Goal: Task Accomplishment & Management: Complete application form

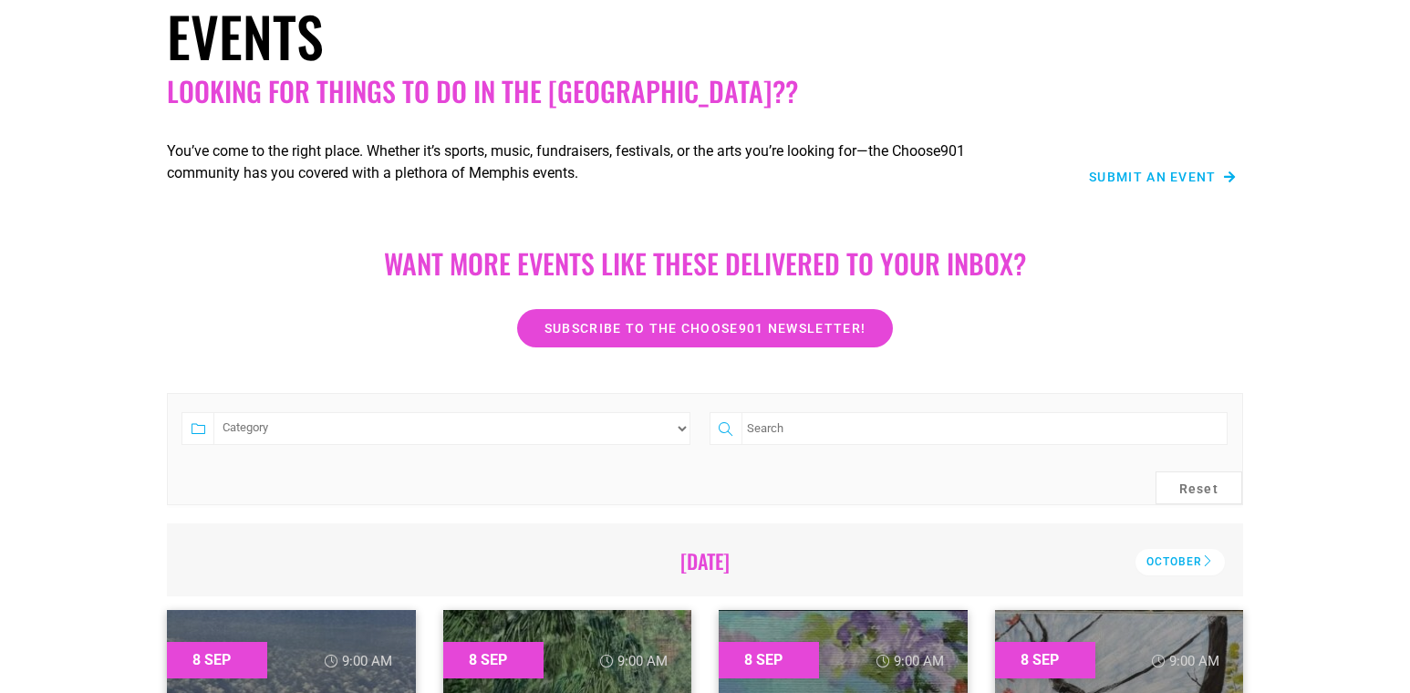
scroll to position [119, 0]
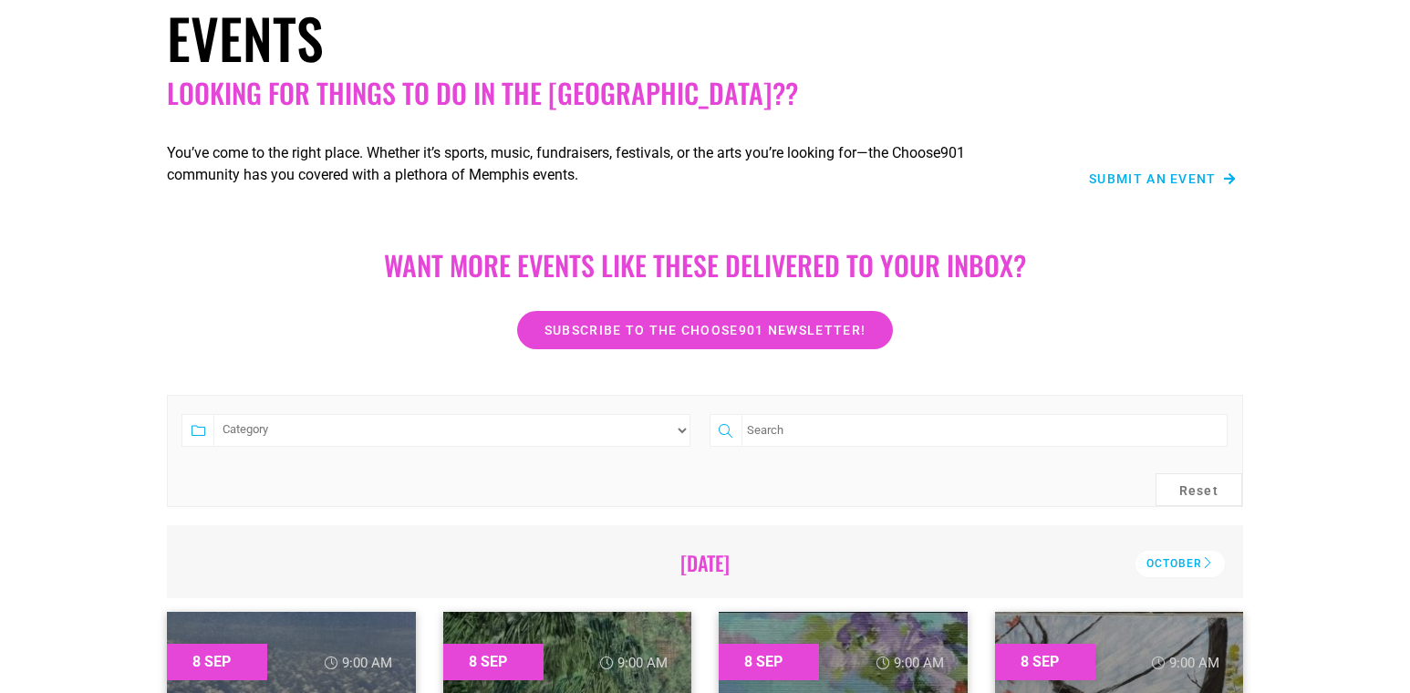
click at [1171, 182] on span "Submit an Event" at bounding box center [1153, 178] width 128 height 13
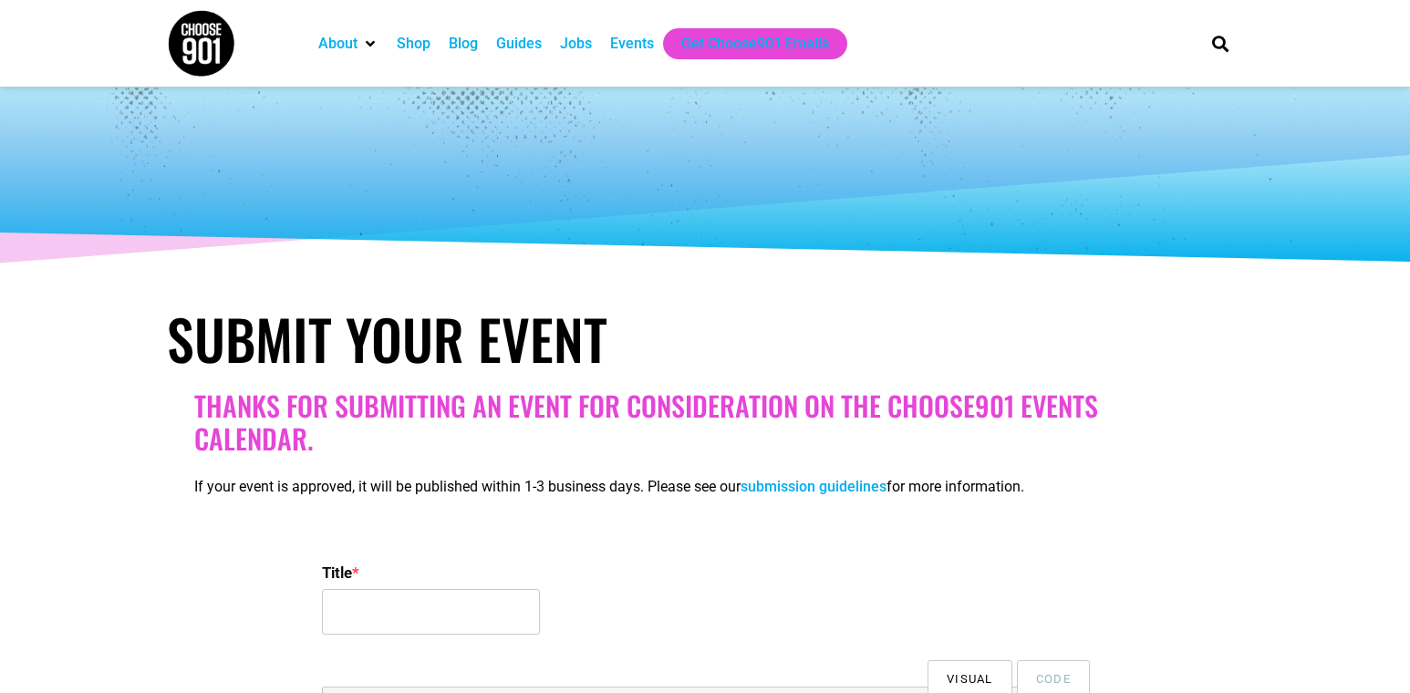
select select
click at [386, 616] on input "Title *" at bounding box center [431, 612] width 218 height 46
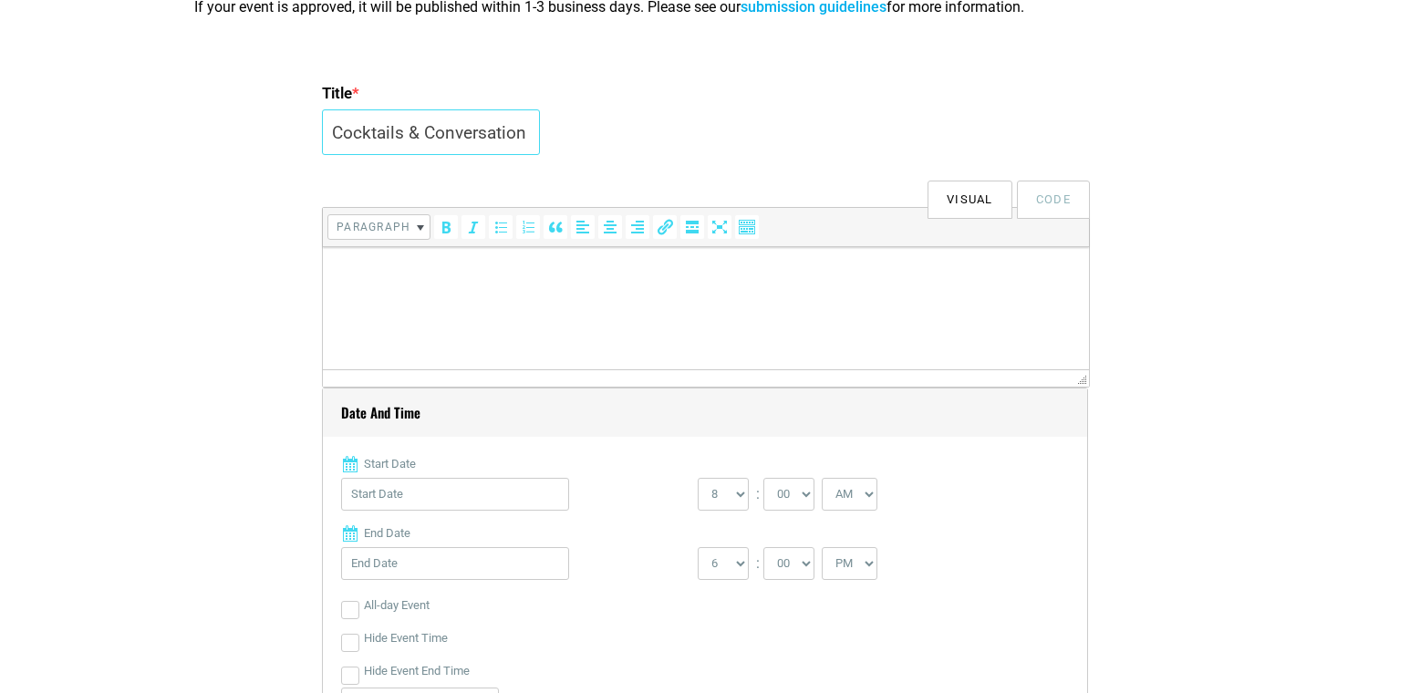
scroll to position [482, 0]
type input "Cocktails & Conversation"
click at [762, 296] on html at bounding box center [706, 270] width 766 height 51
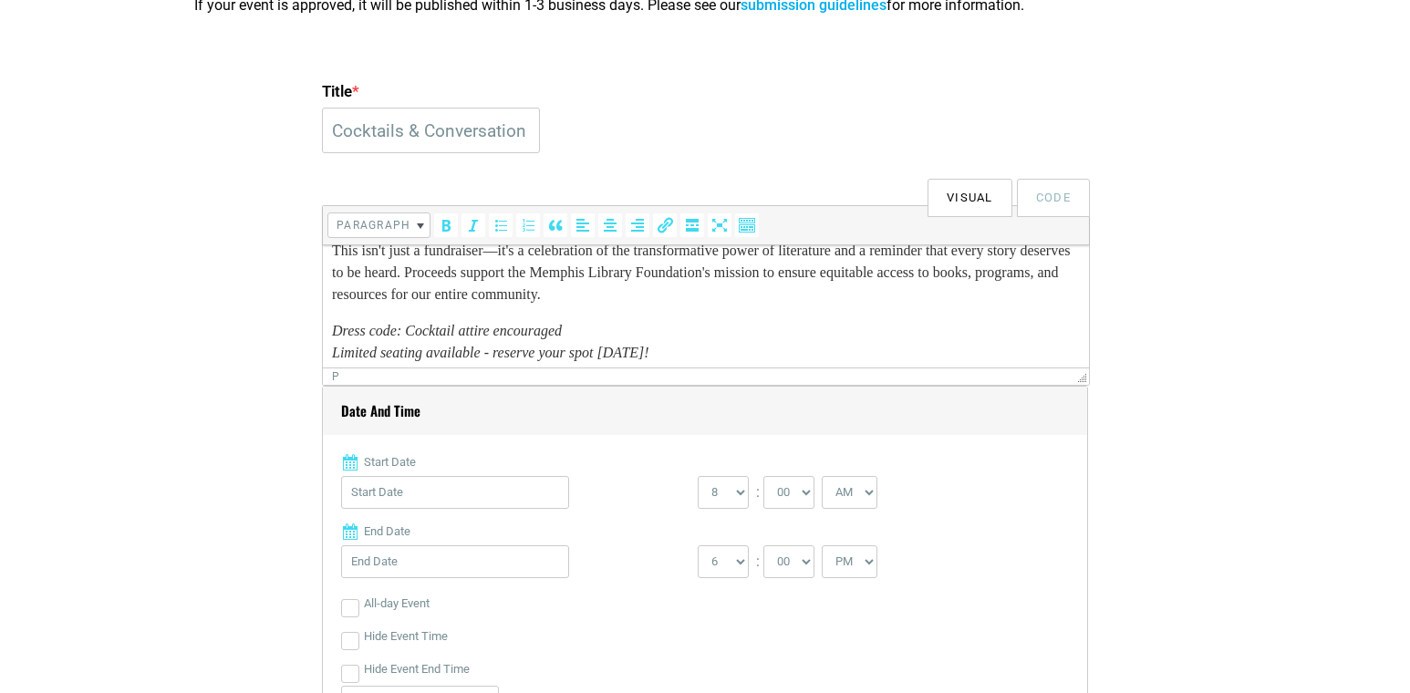
scroll to position [323, 0]
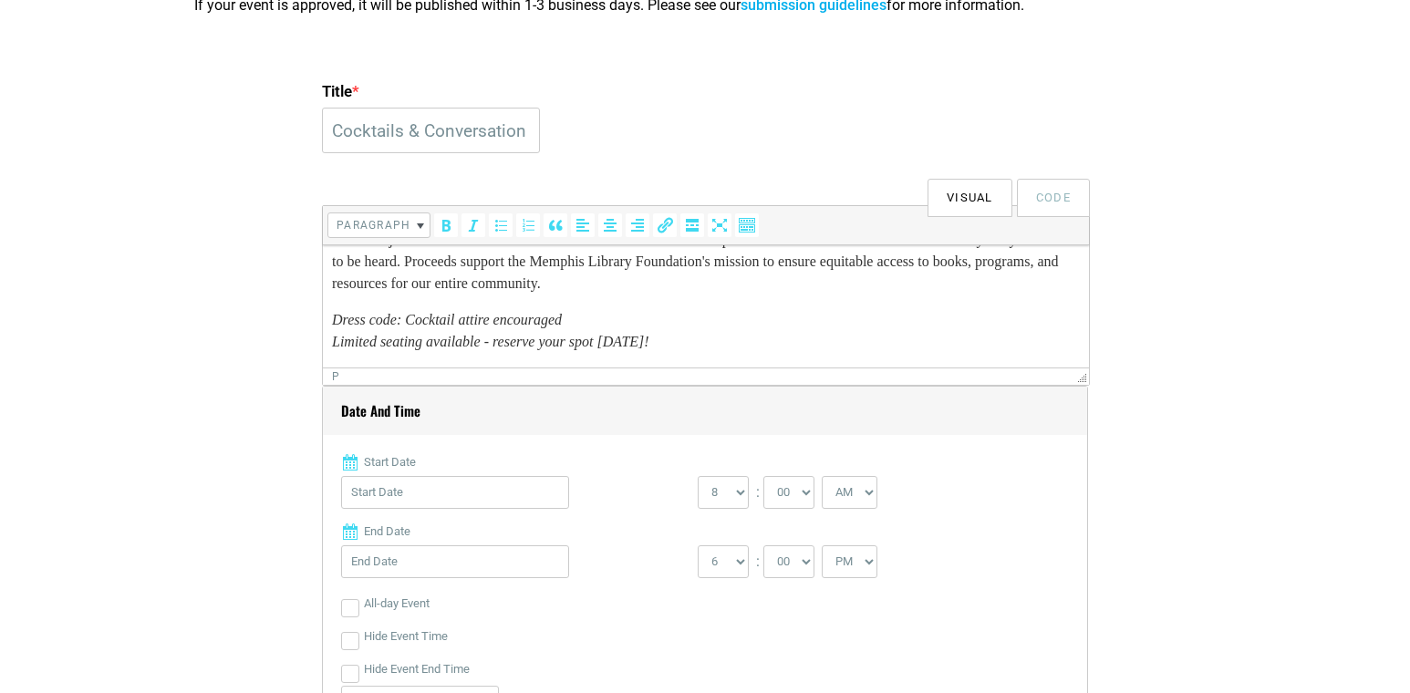
click at [443, 507] on input "Start Date" at bounding box center [455, 492] width 228 height 33
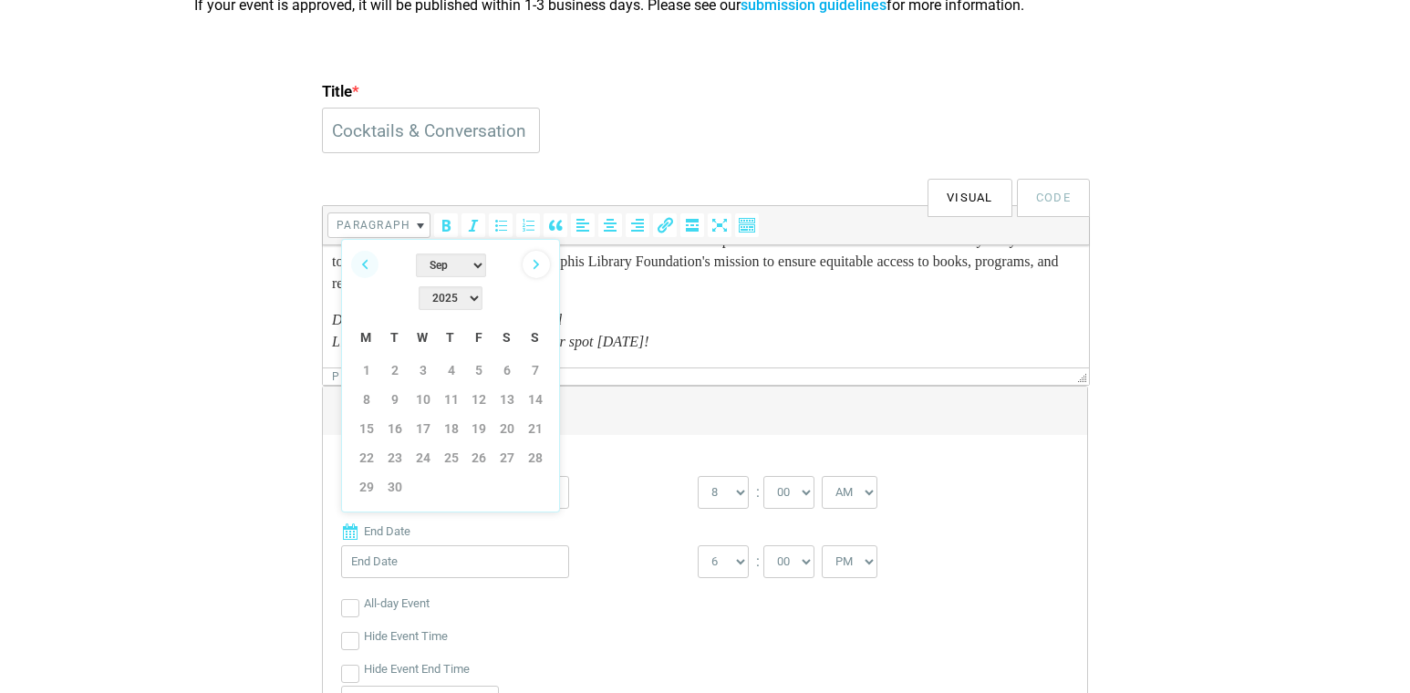
click at [536, 263] on link "Next" at bounding box center [536, 264] width 27 height 27
click at [458, 386] on link "9" at bounding box center [451, 399] width 27 height 27
type input "10/09/2025"
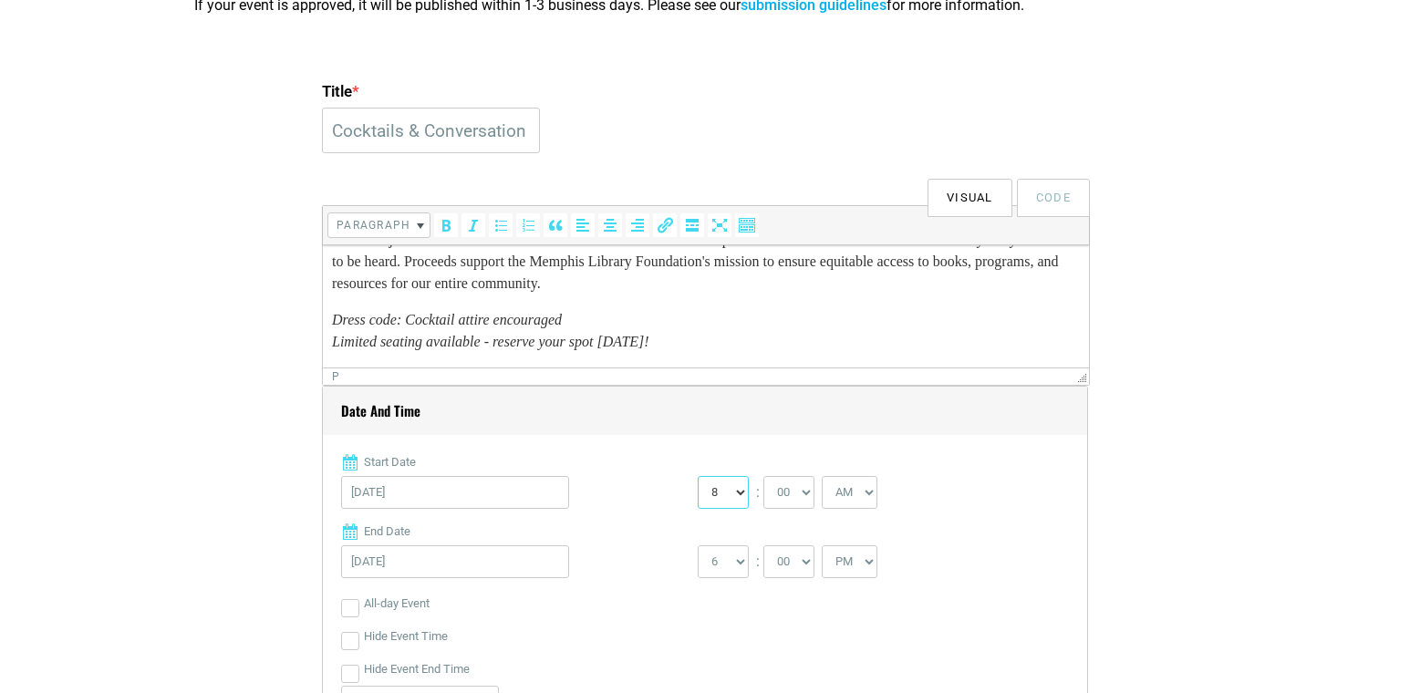
click at [710, 477] on select "0 1 2 3 4 5 6 7 8 9 10 11 12" at bounding box center [723, 492] width 51 height 33
select select "7"
click at [698, 476] on select "0 1 2 3 4 5 6 7 8 9 10 11 12" at bounding box center [723, 492] width 51 height 33
click at [764, 489] on select "00 05 10 15 20 25 30 35 40 45 50 55" at bounding box center [788, 492] width 51 height 33
select select "30"
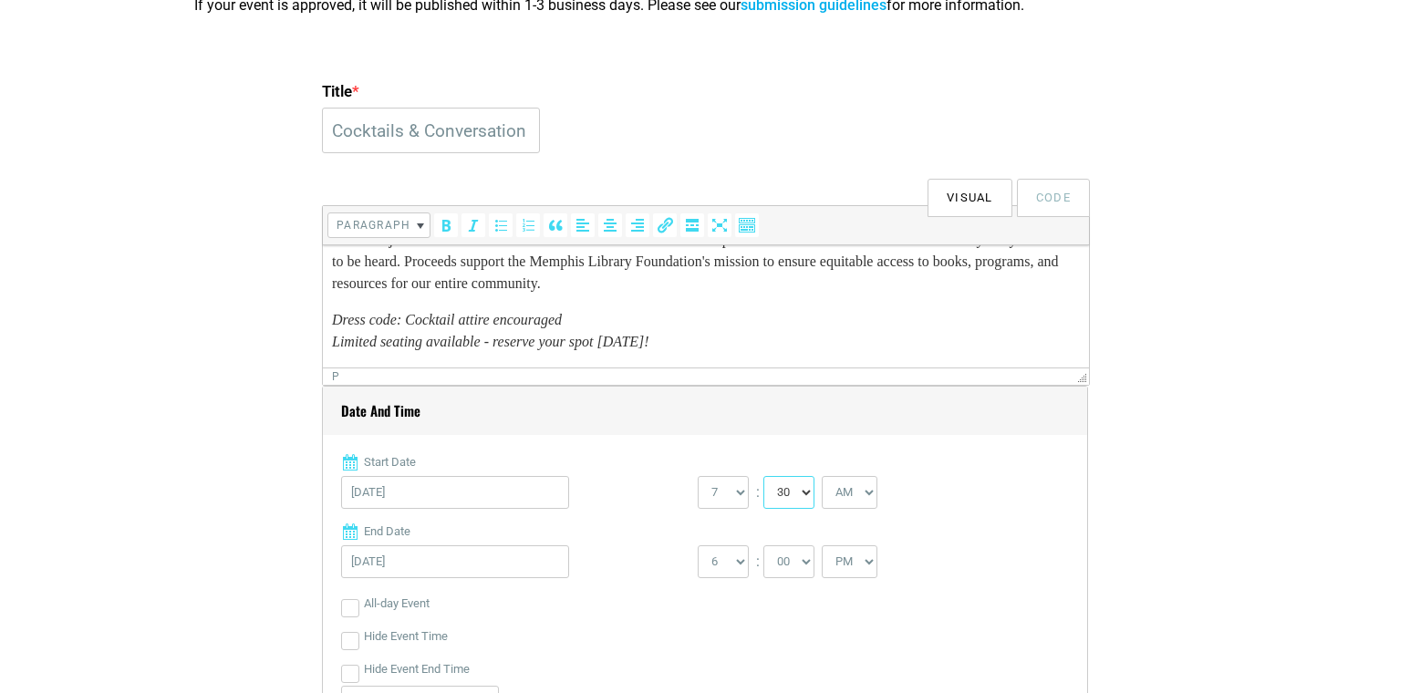
click at [764, 476] on select "00 05 10 15 20 25 30 35 40 45 50 55" at bounding box center [788, 492] width 51 height 33
click at [872, 471] on div "Start Date 10/09/2025 0 1 2 3 4 5 6 7 8 9 10 11 12 : 00 05 10 15 20 25 30 35 40…" at bounding box center [705, 612] width 728 height 318
click at [869, 484] on select "AM PM" at bounding box center [850, 492] width 56 height 33
select select "PM"
click at [825, 476] on select "AM PM" at bounding box center [850, 492] width 56 height 33
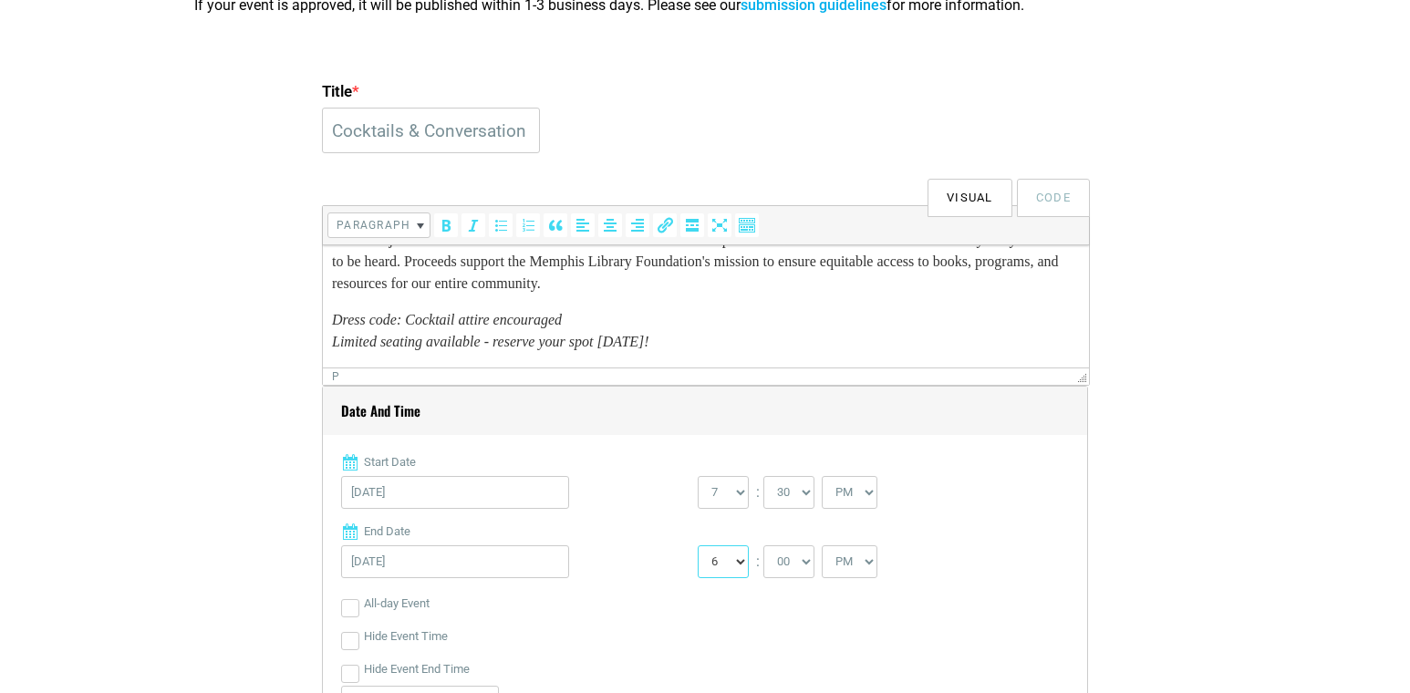
click at [729, 569] on select "1 2 3 4 5 6 7 8 9 10 11 12" at bounding box center [723, 561] width 51 height 33
select select "10"
click at [698, 545] on select "1 2 3 4 5 6 7 8 9 10 11 12" at bounding box center [723, 561] width 51 height 33
click at [416, 568] on input "10/09/2025" at bounding box center [455, 561] width 228 height 33
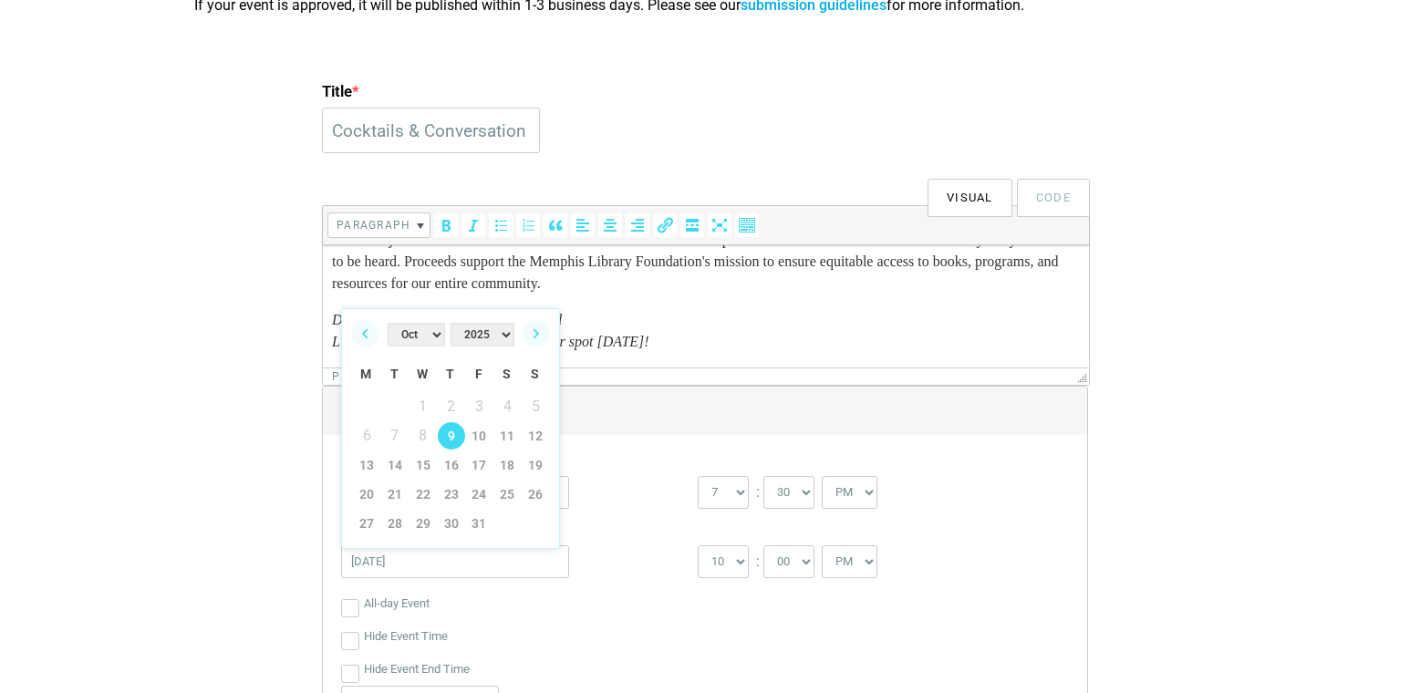
click at [451, 431] on link "9" at bounding box center [451, 435] width 27 height 27
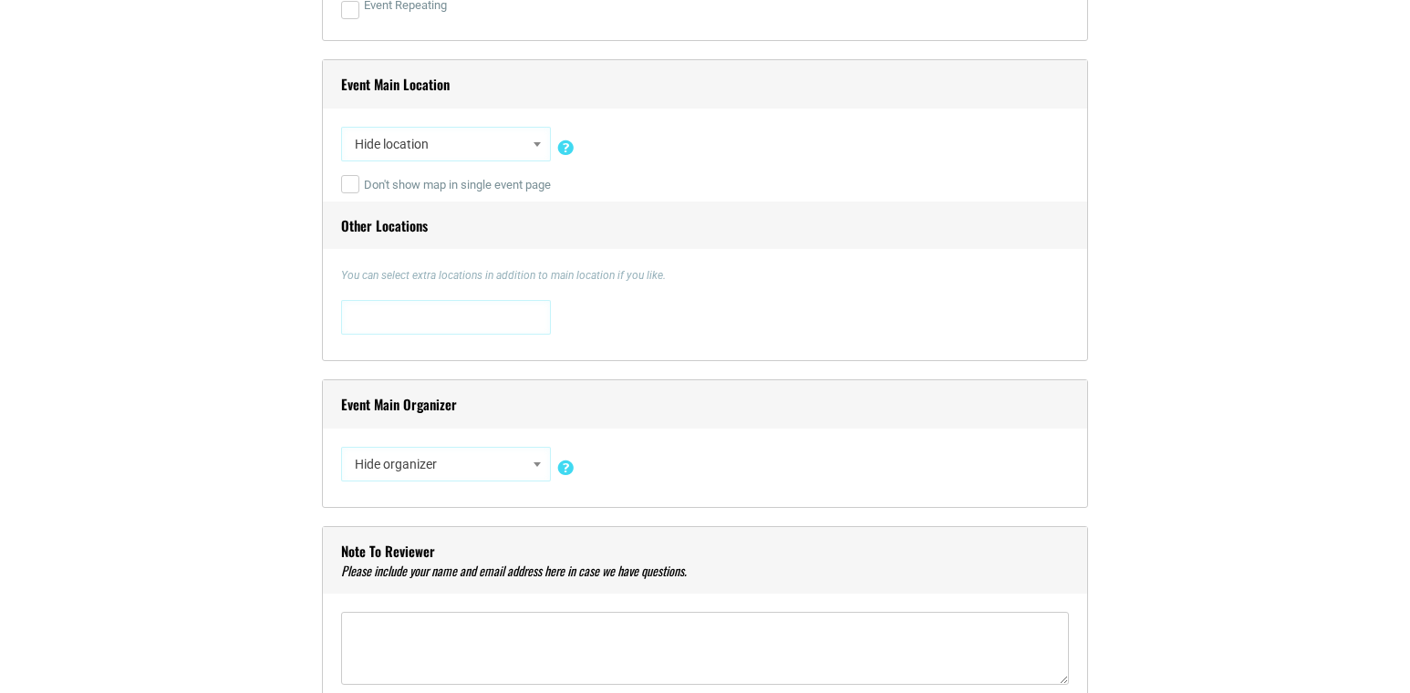
scroll to position [1335, 0]
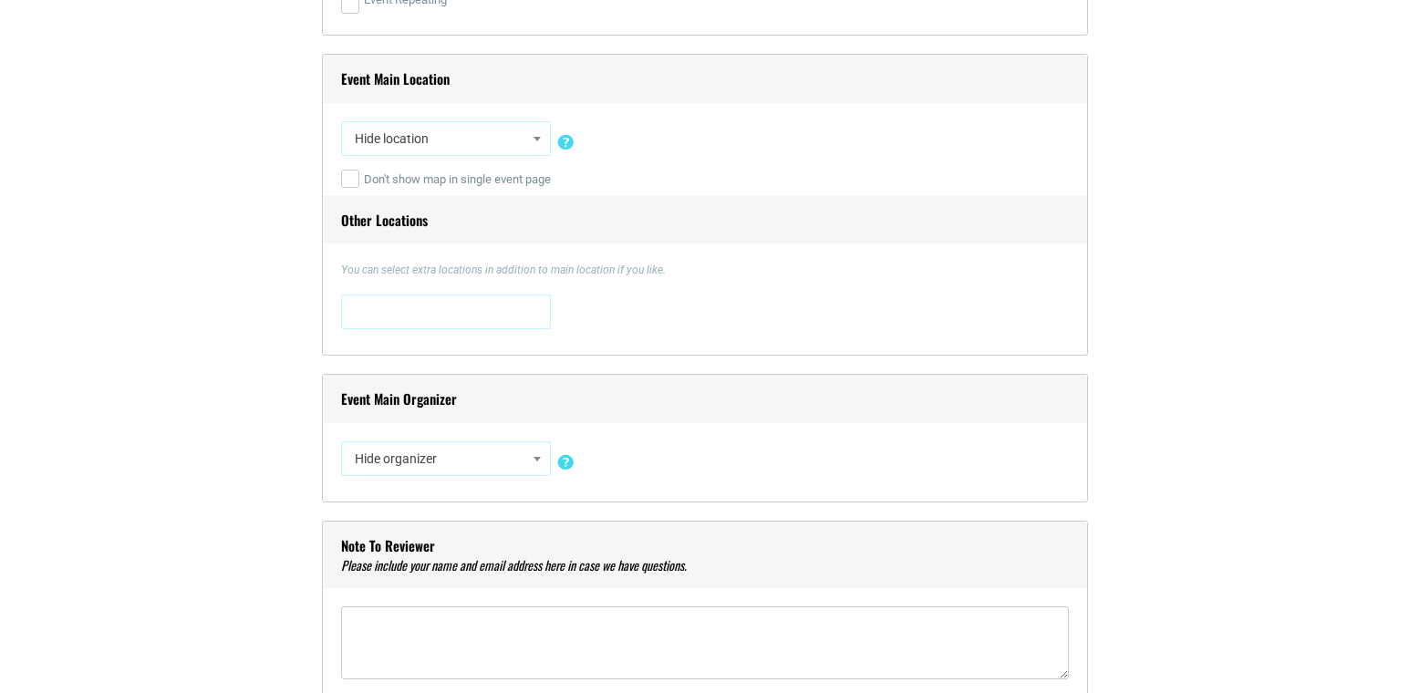
click at [459, 140] on span "Hide location" at bounding box center [446, 138] width 197 height 33
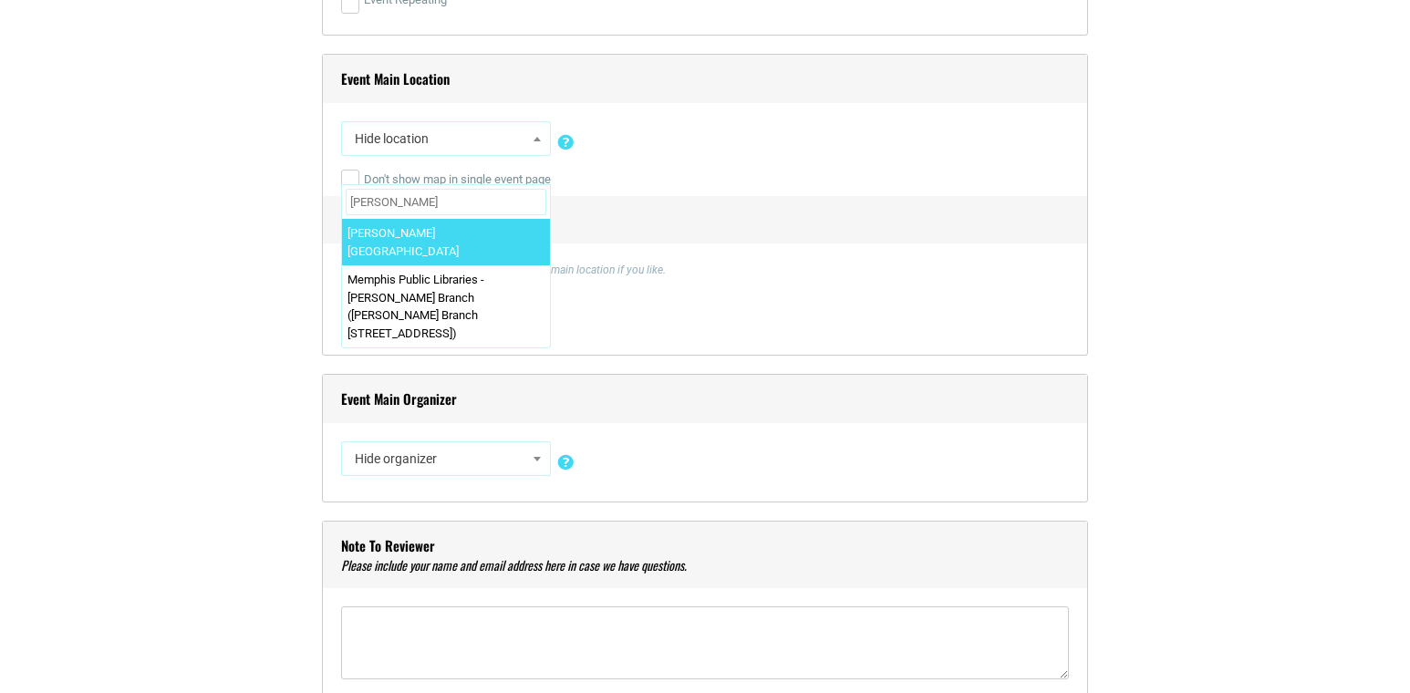
type input "Coss"
select select "2728"
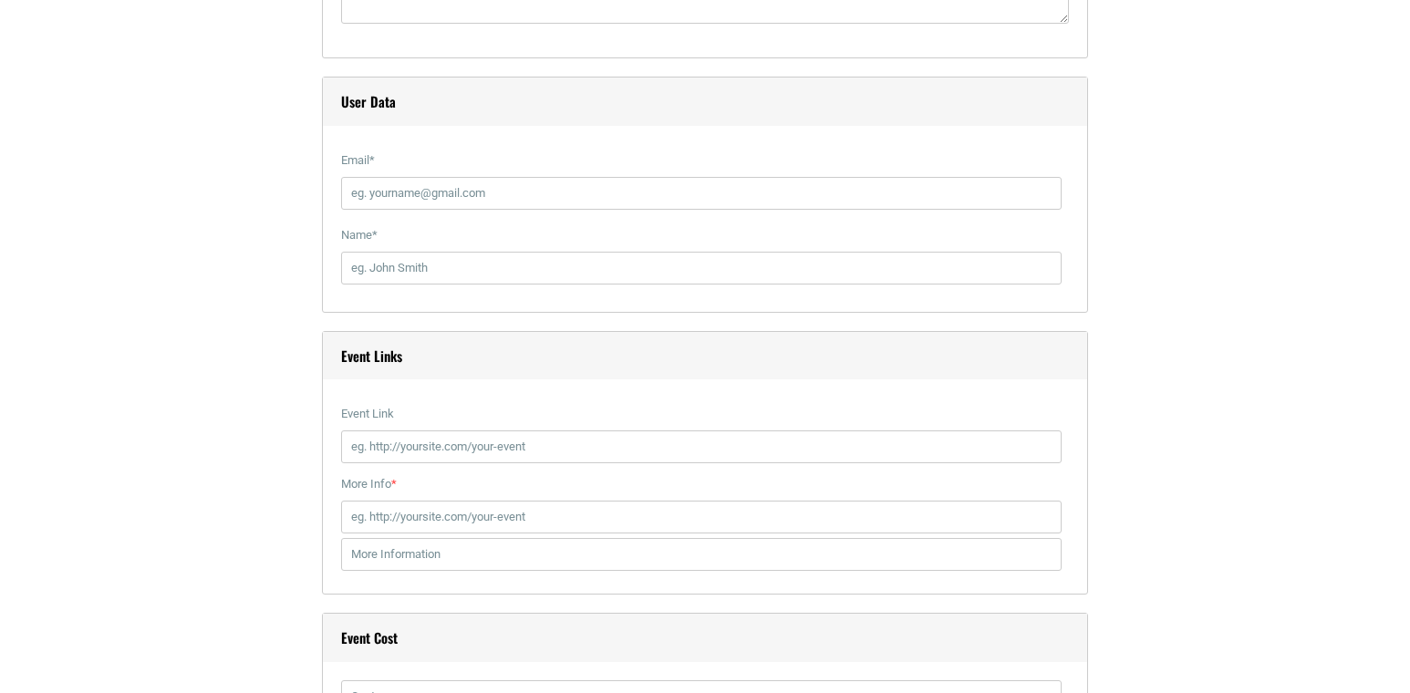
scroll to position [1993, 0]
click at [480, 190] on input "Email *" at bounding box center [701, 191] width 721 height 33
type input "rebecca@obsidianpr.com"
type input "Rebecca Winchester"
click at [532, 440] on input "Event Link" at bounding box center [701, 445] width 721 height 33
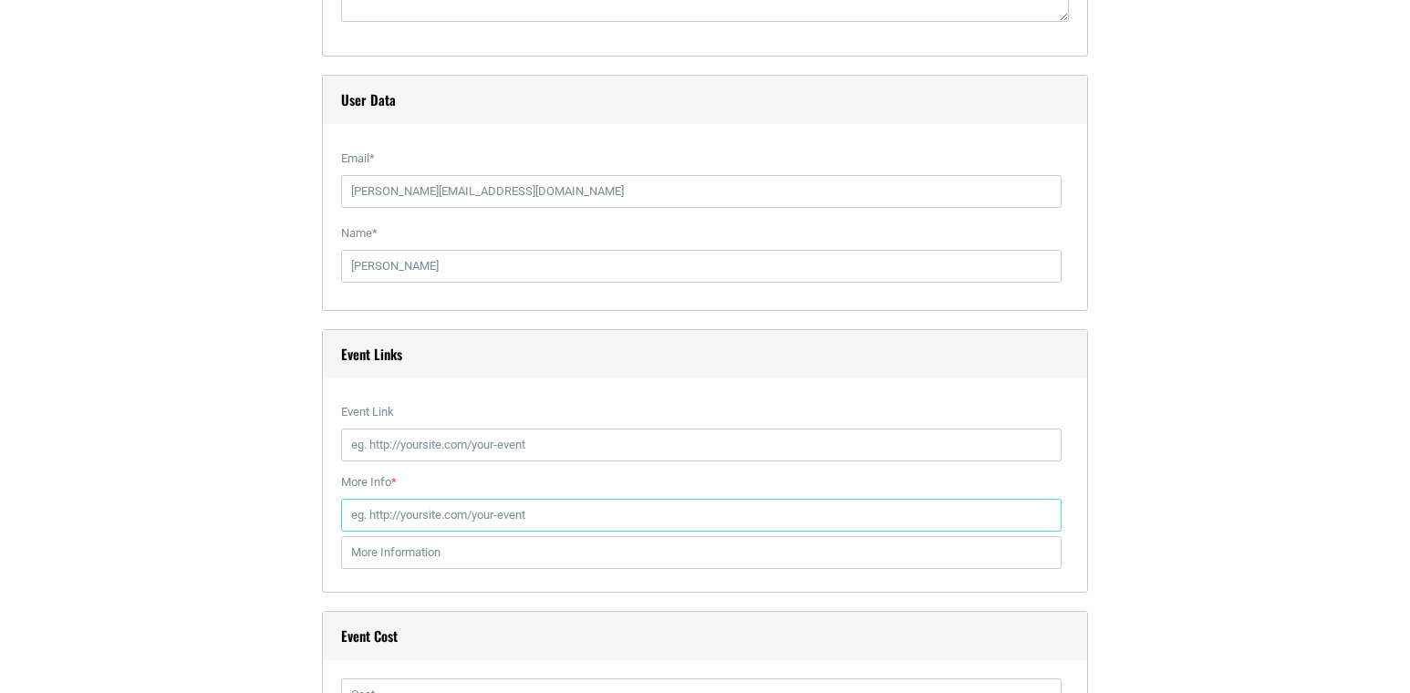
click at [397, 520] on input "More Info *" at bounding box center [701, 515] width 721 height 33
paste input "https://secure.everyaction.com/hm9xPWiomkSdM5Z3V4v6mw2?emci=a8e63757-4e88-f011-…"
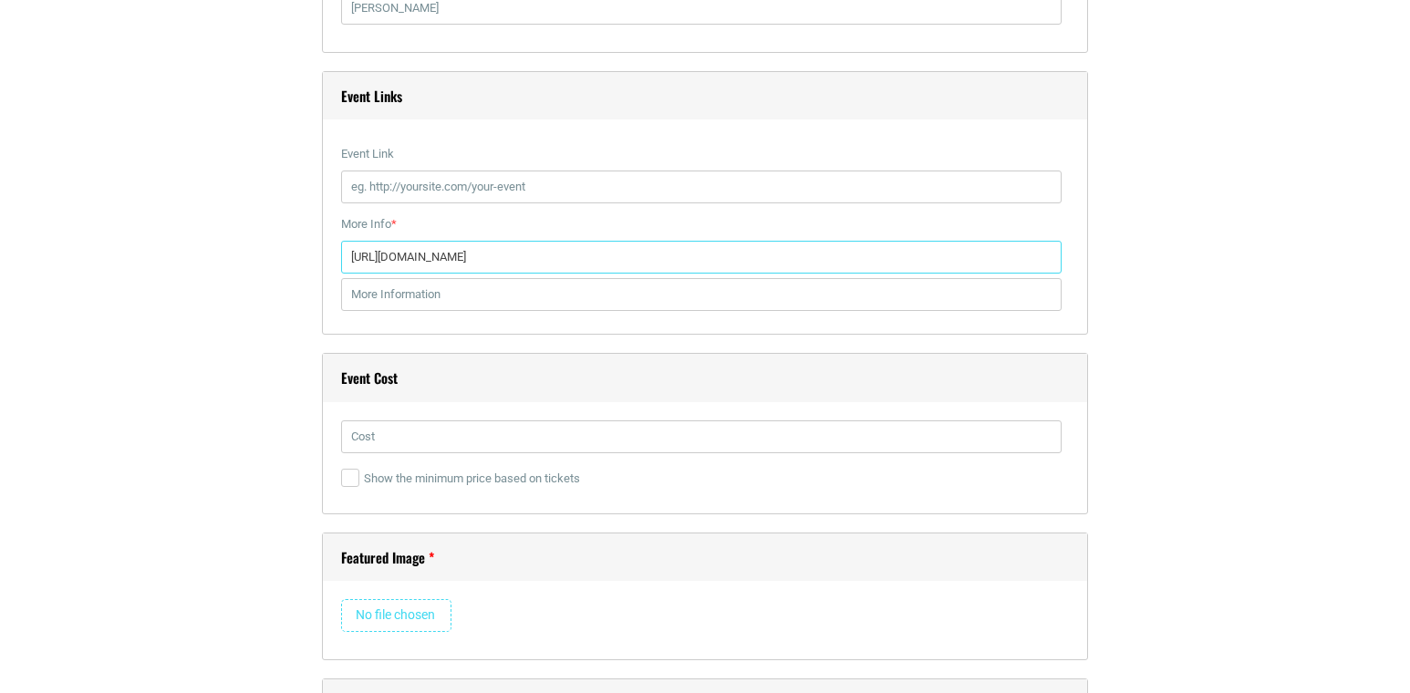
scroll to position [2252, 0]
type input "https://secure.everyaction.com/hm9xPWiomkSdM5Z3V4v6mw2?emci=a8e63757-4e88-f011-…"
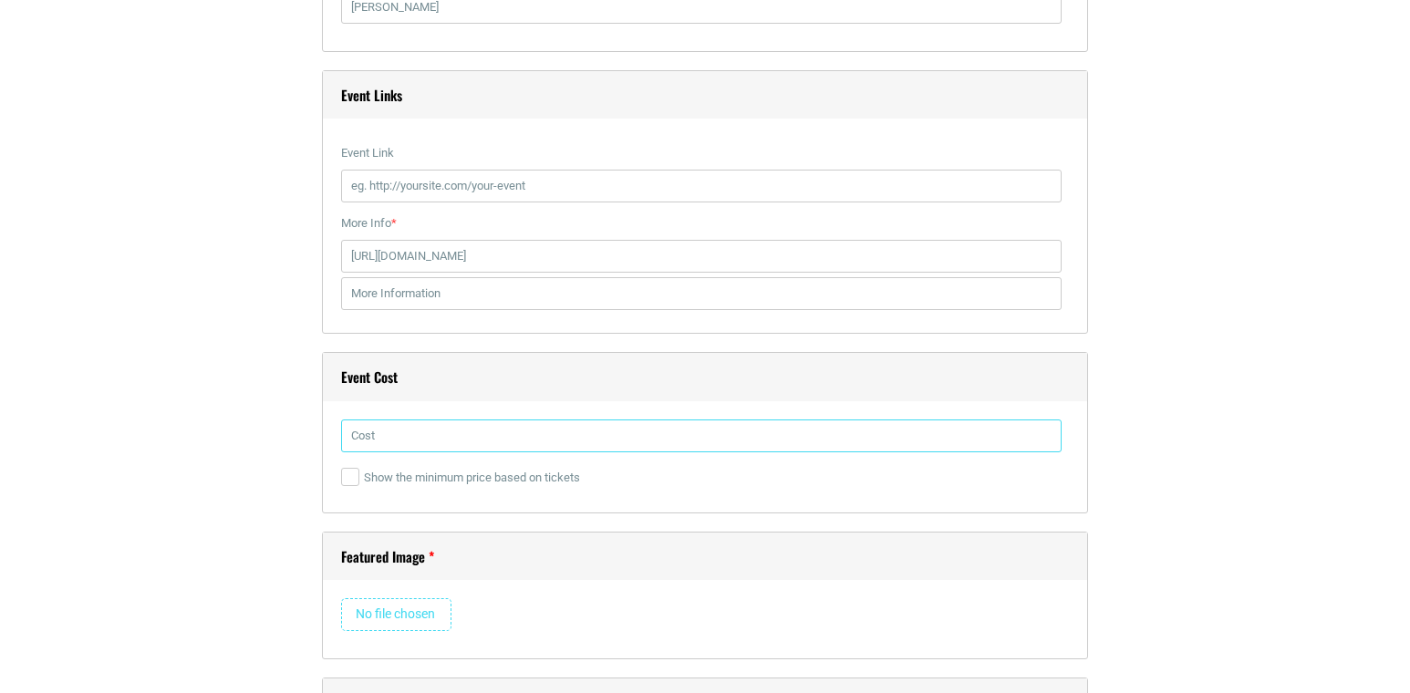
click at [427, 439] on input "text" at bounding box center [701, 436] width 721 height 33
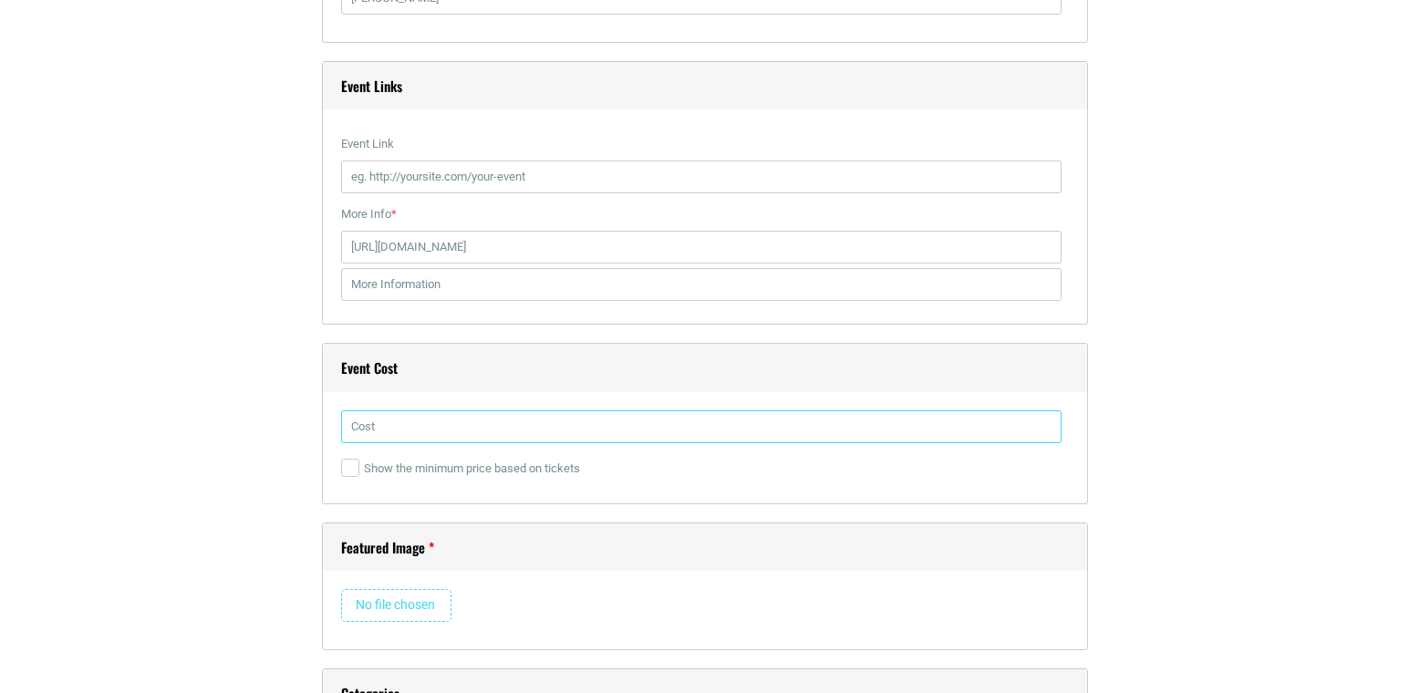
click at [426, 438] on input "text" at bounding box center [701, 426] width 721 height 33
type input "$75-$175"
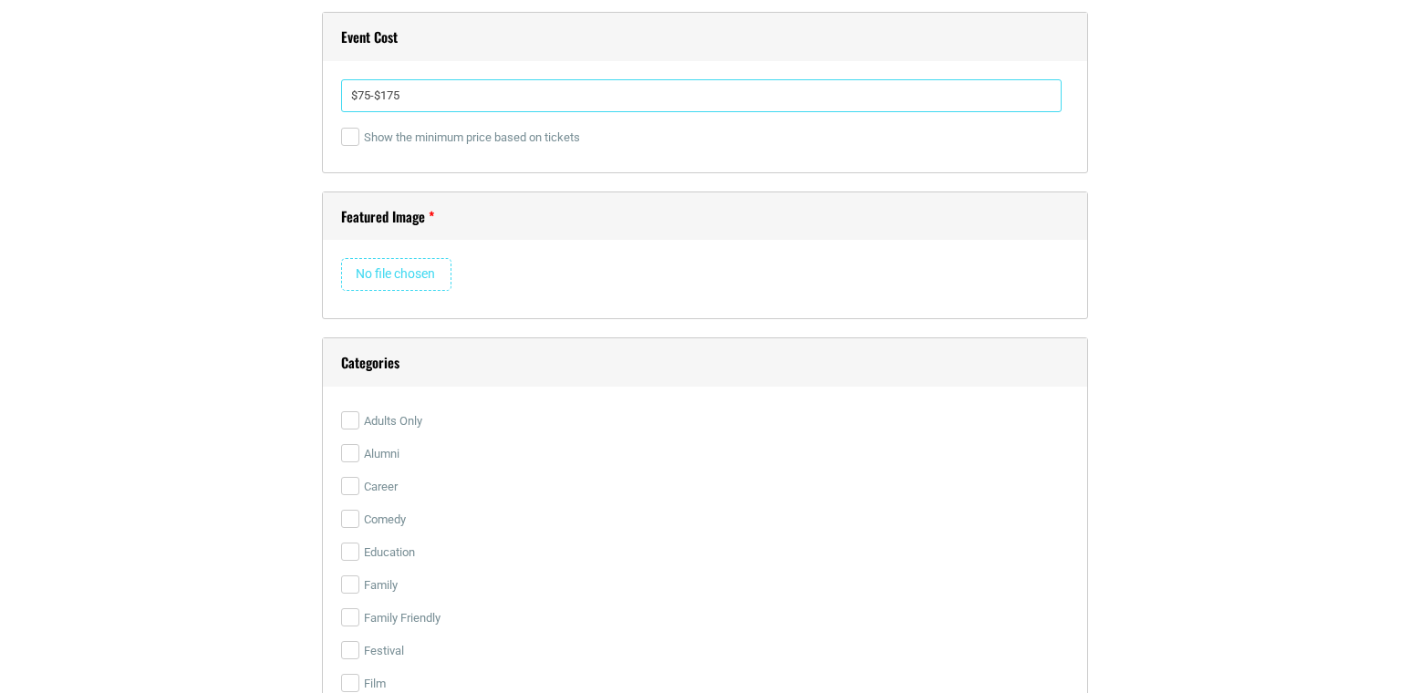
scroll to position [2600, 0]
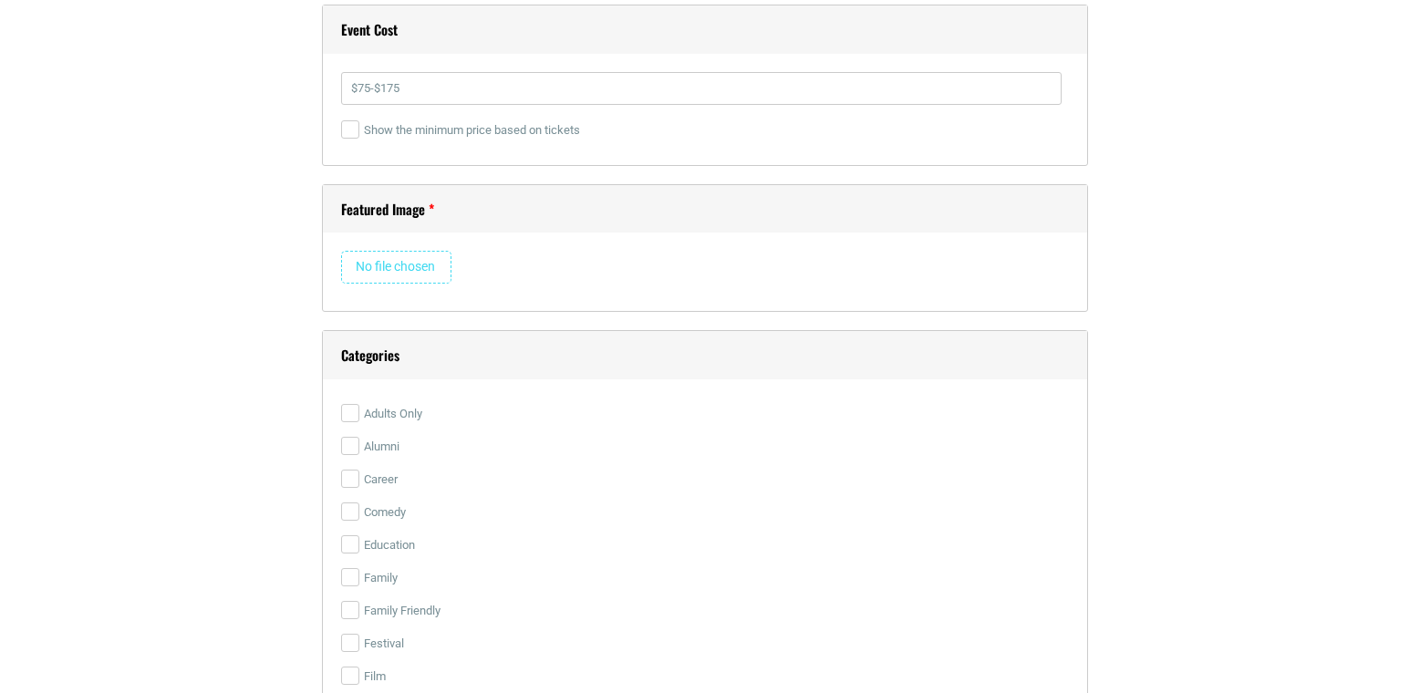
click at [431, 272] on input "file" at bounding box center [396, 267] width 110 height 33
type input "C:\fakepath\C&C25 event page (Facebook Post).png"
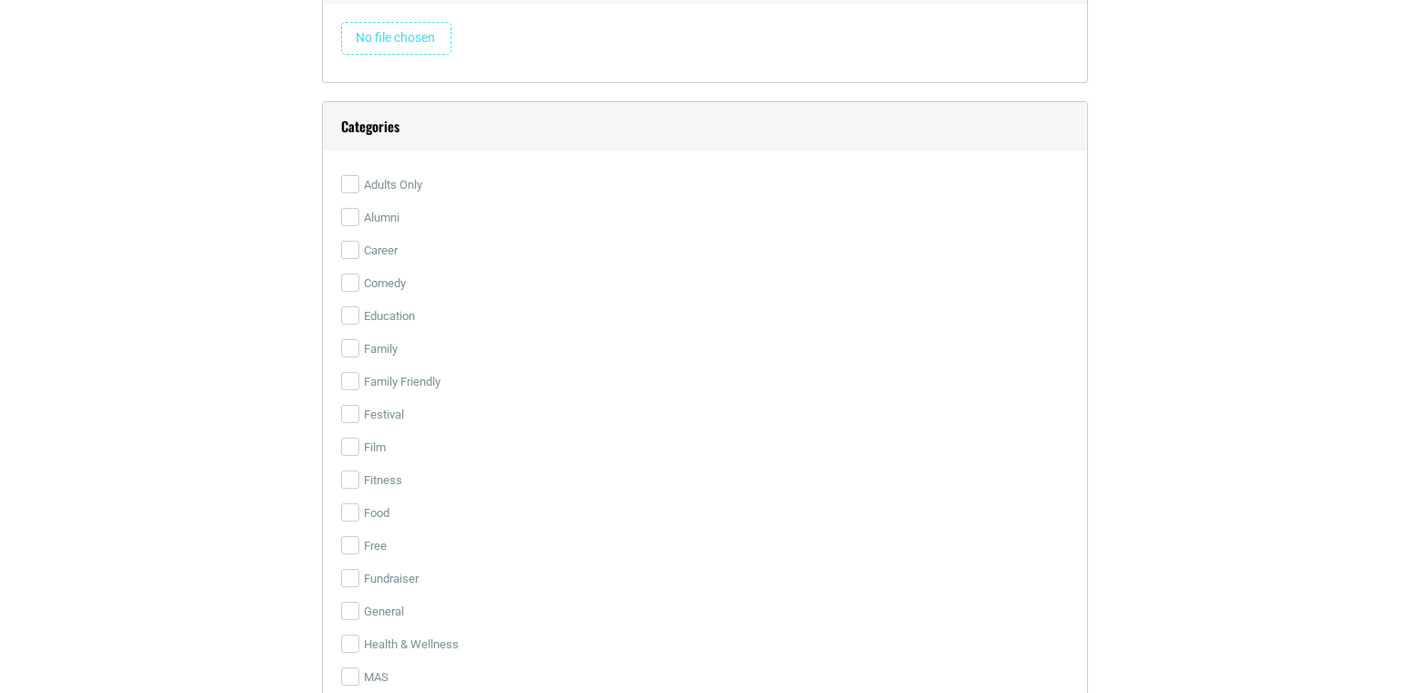
scroll to position [2834, 0]
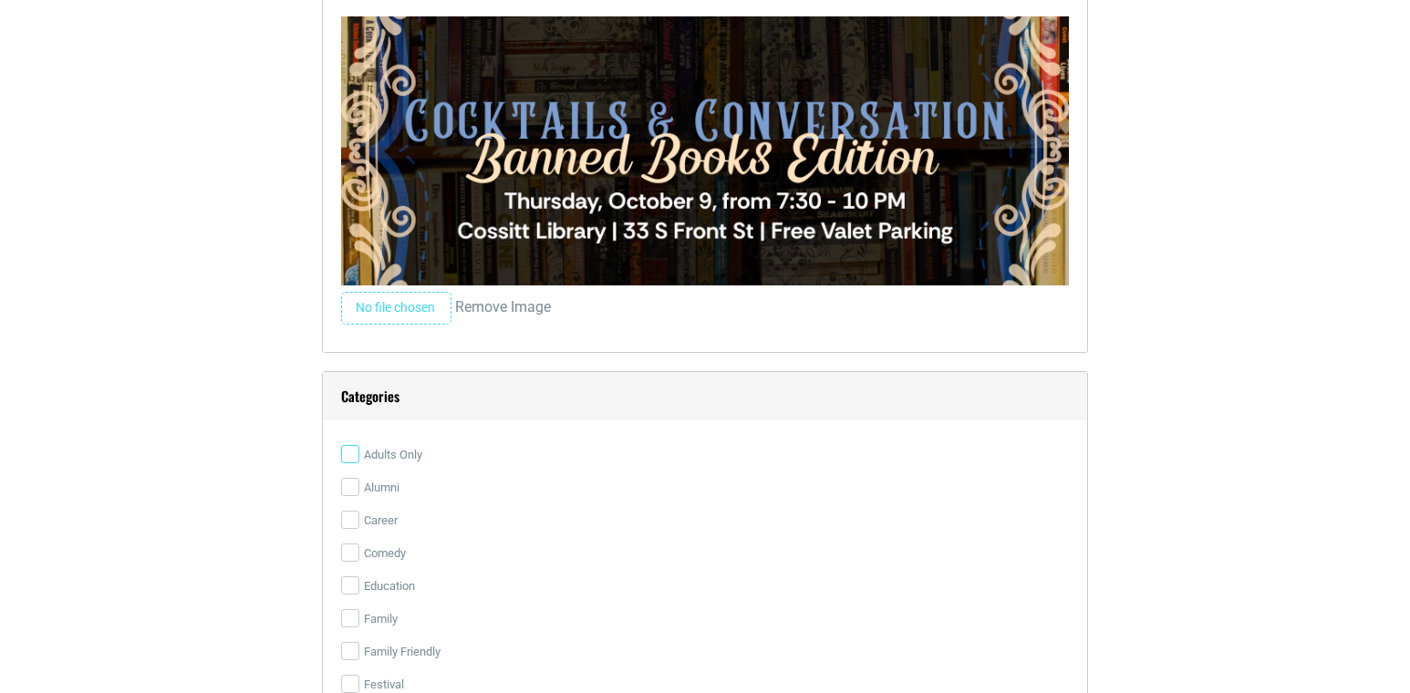
click at [354, 183] on div "User Data Email * rebecca@obsidianpr.com Name * Rebecca Winchester Event Links …" at bounding box center [705, 273] width 766 height 2078
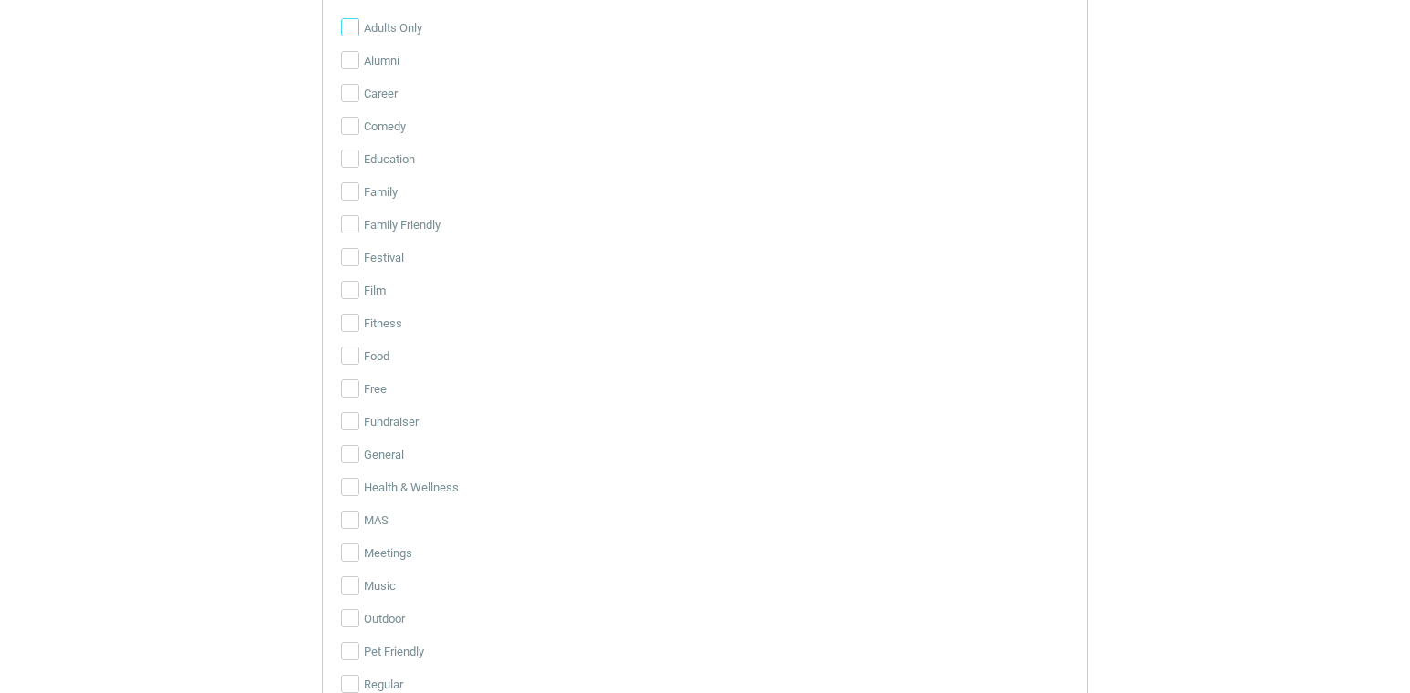
scroll to position [3258, 0]
click at [347, 160] on input "Education" at bounding box center [350, 161] width 18 height 18
checkbox input "true"
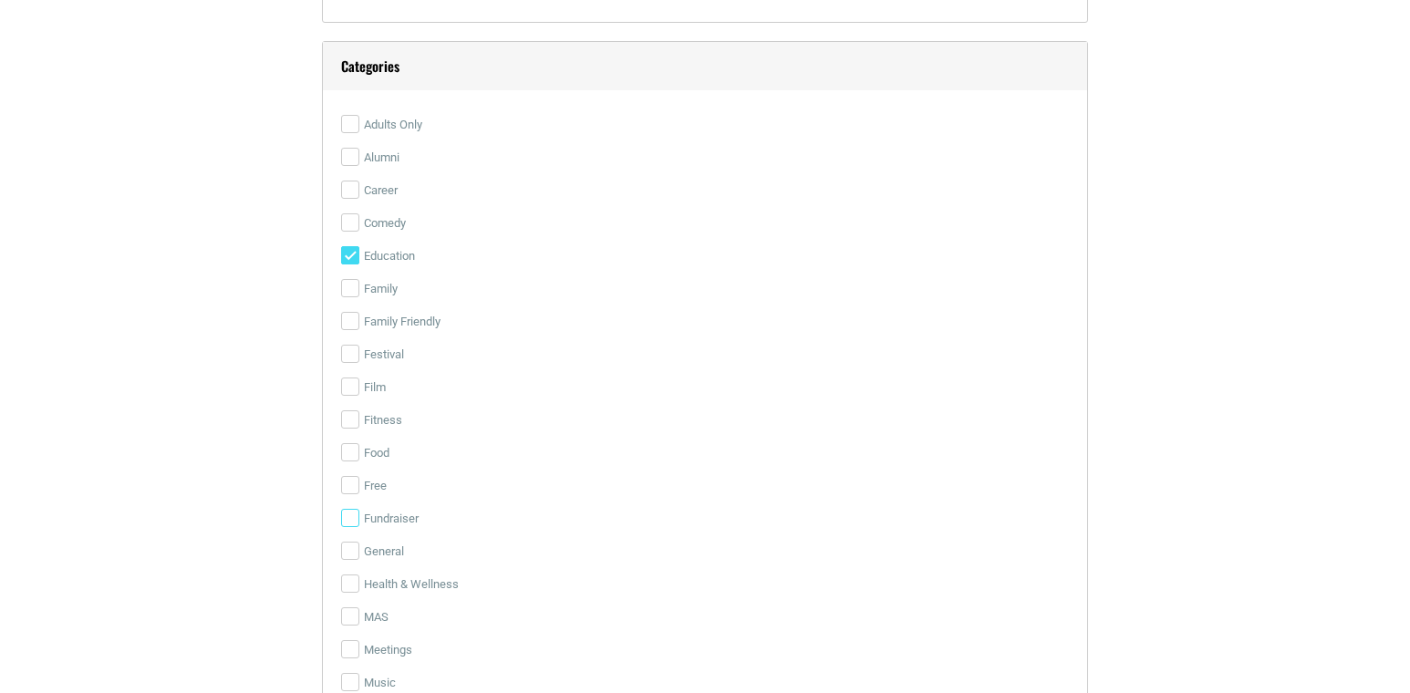
scroll to position [3148, 0]
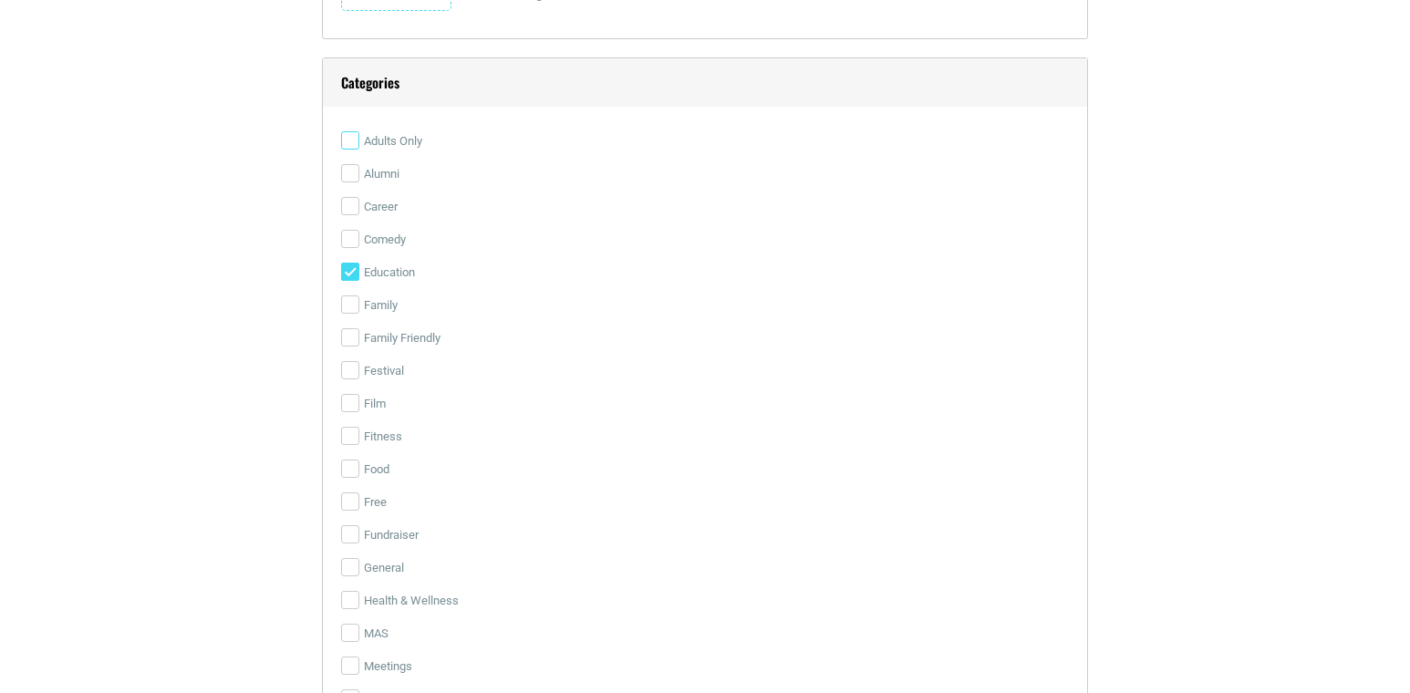
click at [349, 141] on input "Adults Only" at bounding box center [350, 140] width 18 height 18
checkbox input "true"
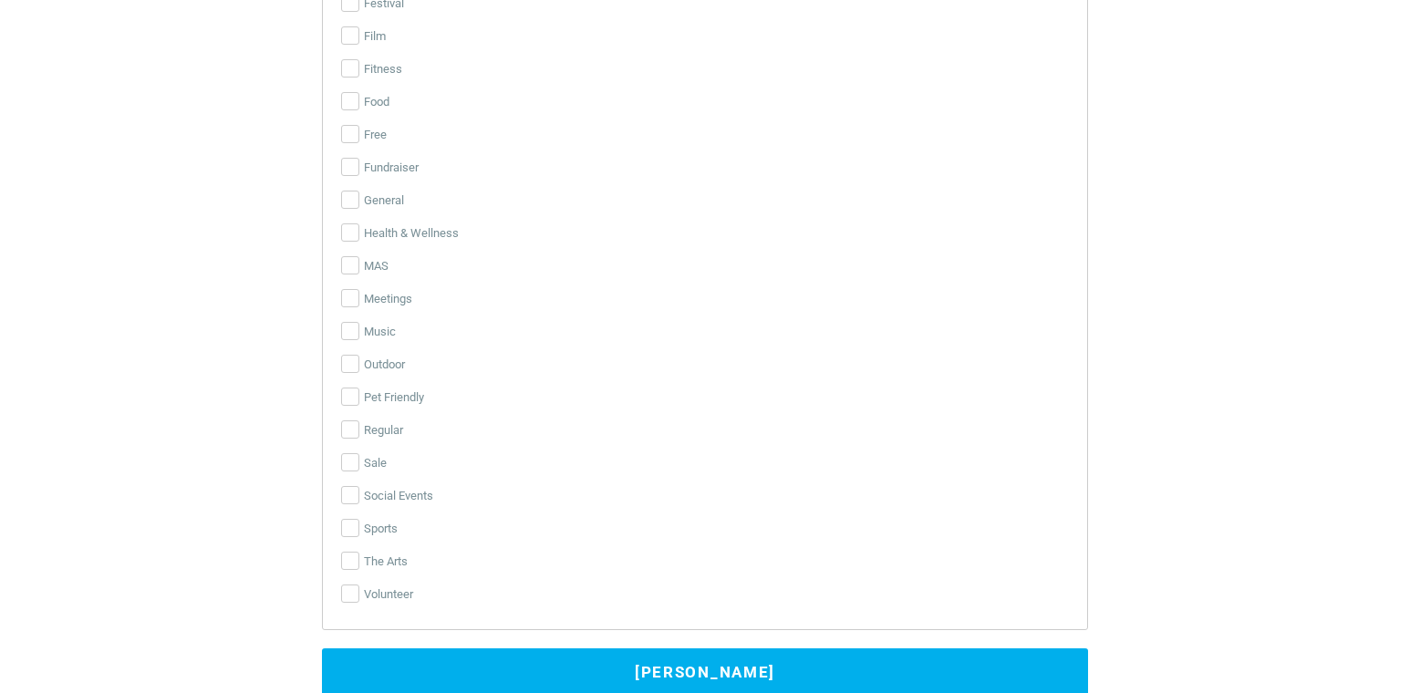
scroll to position [3548, 0]
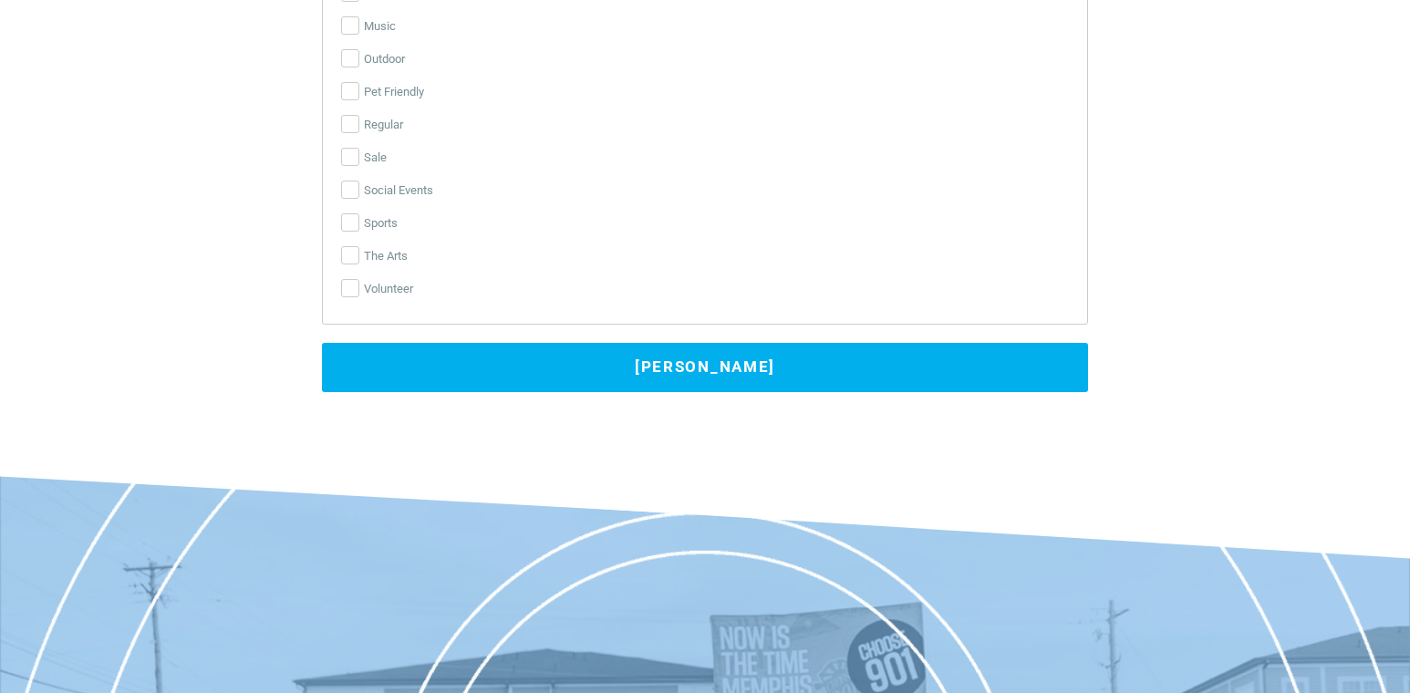
click at [614, 352] on button "Submit Event" at bounding box center [705, 367] width 766 height 49
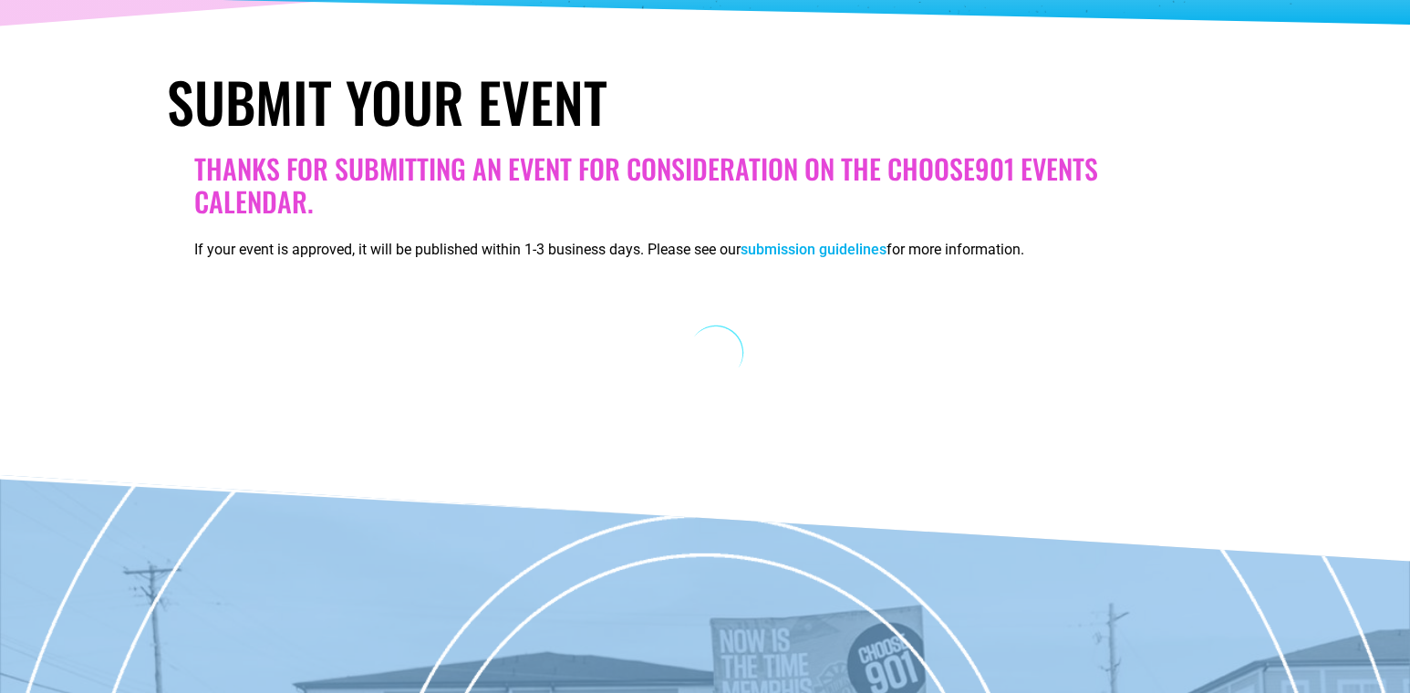
scroll to position [0, 0]
